Goal: Find specific page/section

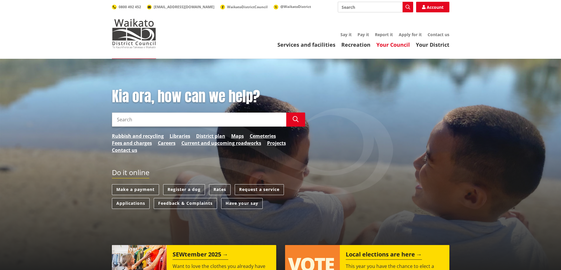
click at [388, 44] on link "Your Council" at bounding box center [393, 44] width 34 height 7
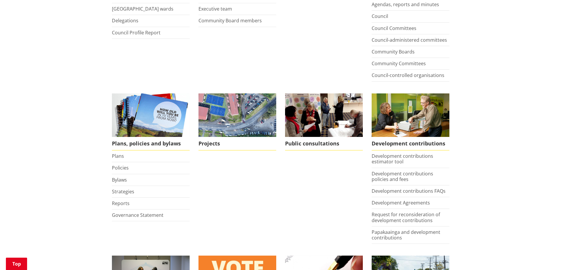
scroll to position [196, 0]
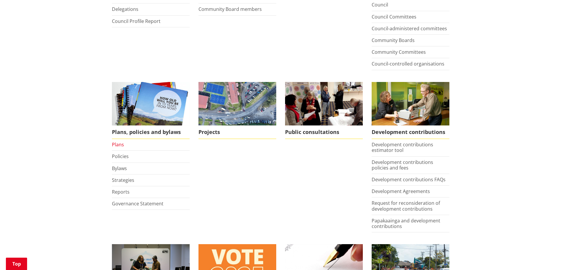
click at [114, 146] on link "Plans" at bounding box center [118, 145] width 12 height 6
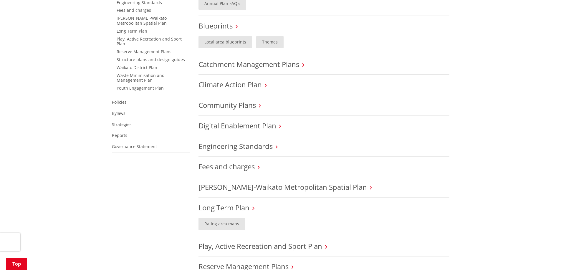
scroll to position [294, 0]
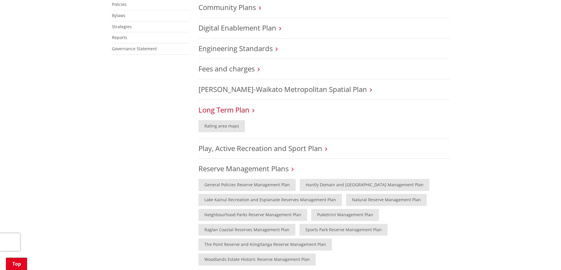
click at [220, 113] on link "Long Term Plan" at bounding box center [223, 110] width 51 height 10
